Goal: Information Seeking & Learning: Learn about a topic

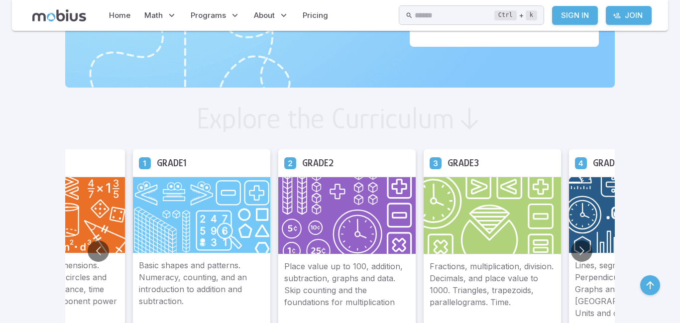
scroll to position [482, 0]
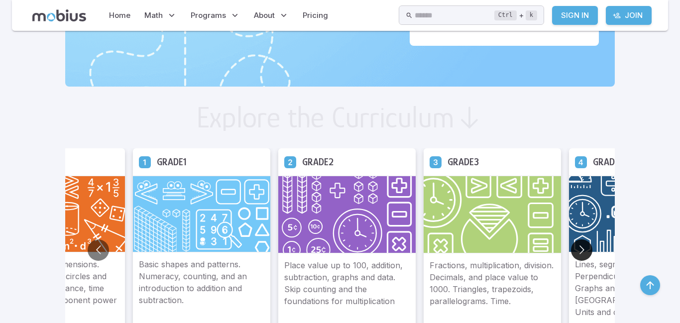
click at [571, 250] on button "Go to next slide" at bounding box center [581, 249] width 21 height 21
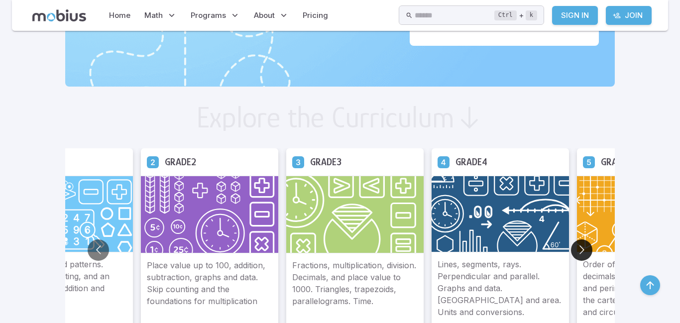
click at [571, 247] on button "Go to next slide" at bounding box center [581, 249] width 21 height 21
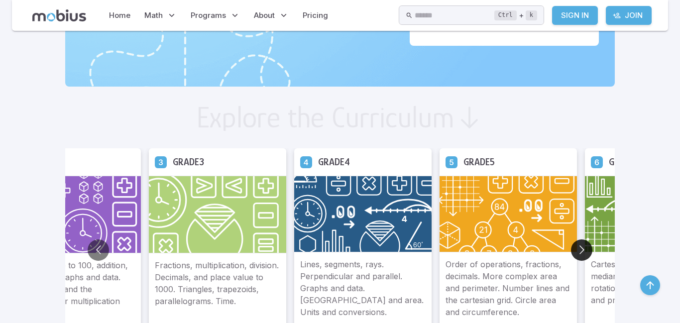
click at [571, 248] on button "Go to next slide" at bounding box center [581, 249] width 21 height 21
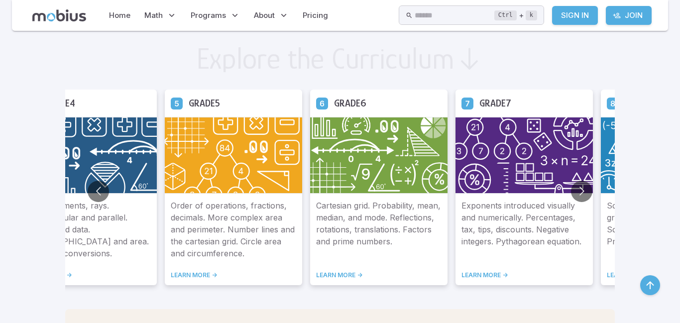
scroll to position [562, 0]
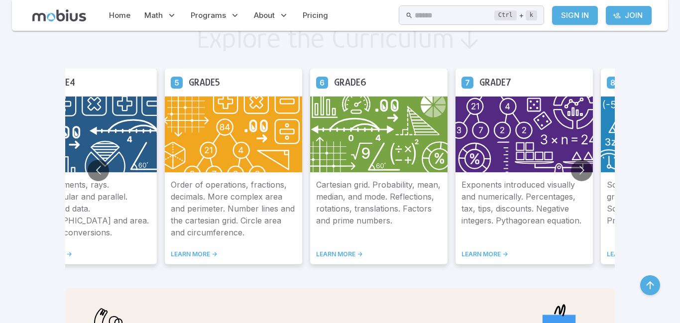
click at [462, 252] on link "LEARN MORE ->" at bounding box center [524, 254] width 125 height 8
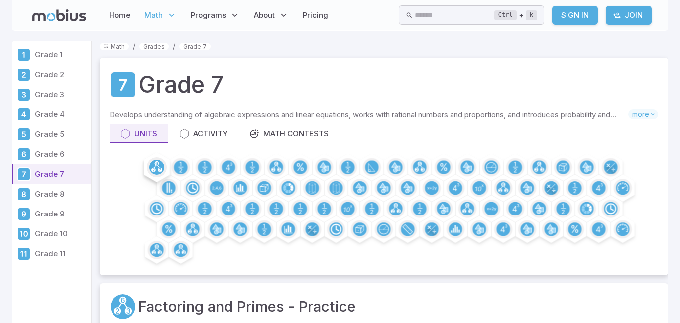
click at [157, 169] on circle at bounding box center [156, 167] width 15 height 15
